Goal: Information Seeking & Learning: Find specific fact

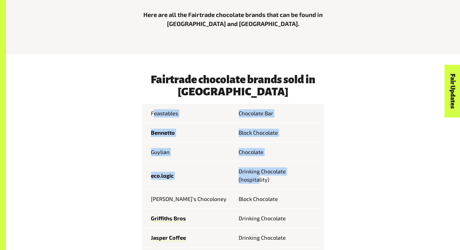
drag, startPoint x: 166, startPoint y: 131, endPoint x: 275, endPoint y: 191, distance: 124.5
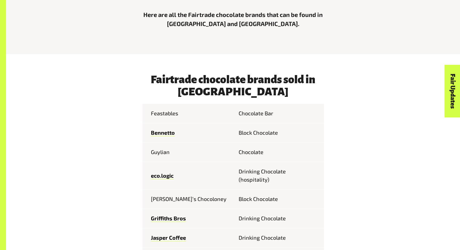
click at [277, 191] on td "Block Chocolate" at bounding box center [278, 198] width 91 height 19
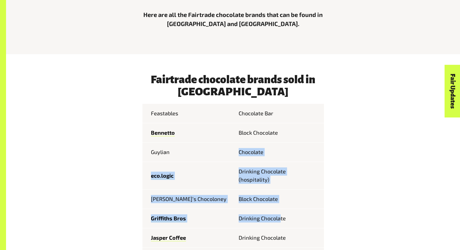
drag, startPoint x: 213, startPoint y: 149, endPoint x: 195, endPoint y: 125, distance: 30.1
click at [195, 125] on td "Bennetto" at bounding box center [187, 132] width 91 height 19
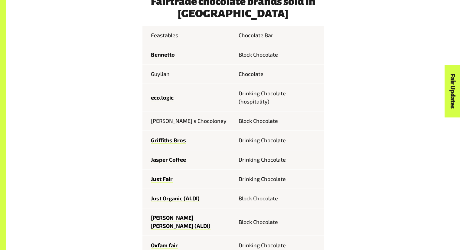
scroll to position [332, 0]
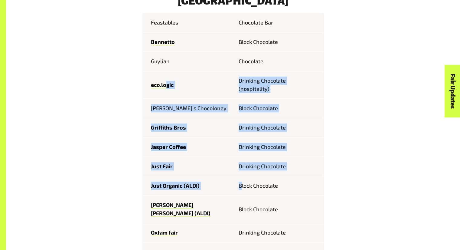
drag, startPoint x: 167, startPoint y: 93, endPoint x: 242, endPoint y: 188, distance: 120.7
click at [241, 188] on tbody "Feastables Chocolate [PERSON_NAME] Block Chocolate Guylian Chocolate eco.logic …" at bounding box center [232, 170] width 181 height 314
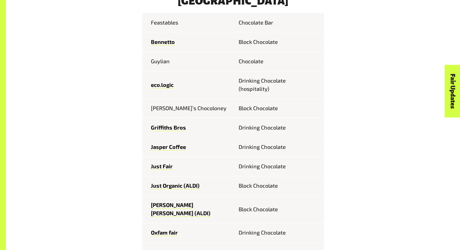
click at [244, 190] on td "Block Chocolate" at bounding box center [278, 185] width 91 height 19
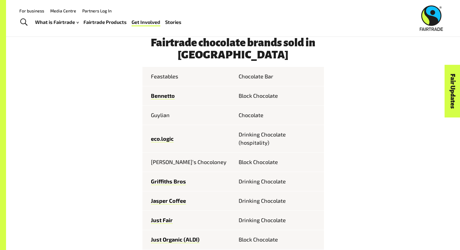
scroll to position [272, 0]
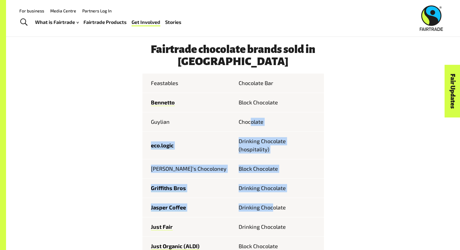
drag, startPoint x: 249, startPoint y: 138, endPoint x: 273, endPoint y: 212, distance: 77.9
click at [273, 211] on tbody "Feastables Chocolate [PERSON_NAME] Block Chocolate Guylian Chocolate eco.logic …" at bounding box center [232, 230] width 181 height 314
click at [273, 212] on td "Drinking Chocolate" at bounding box center [278, 207] width 91 height 19
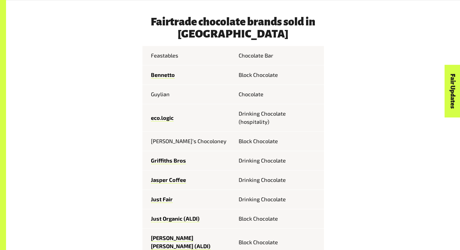
scroll to position [363, 0]
